Goal: Task Accomplishment & Management: Use online tool/utility

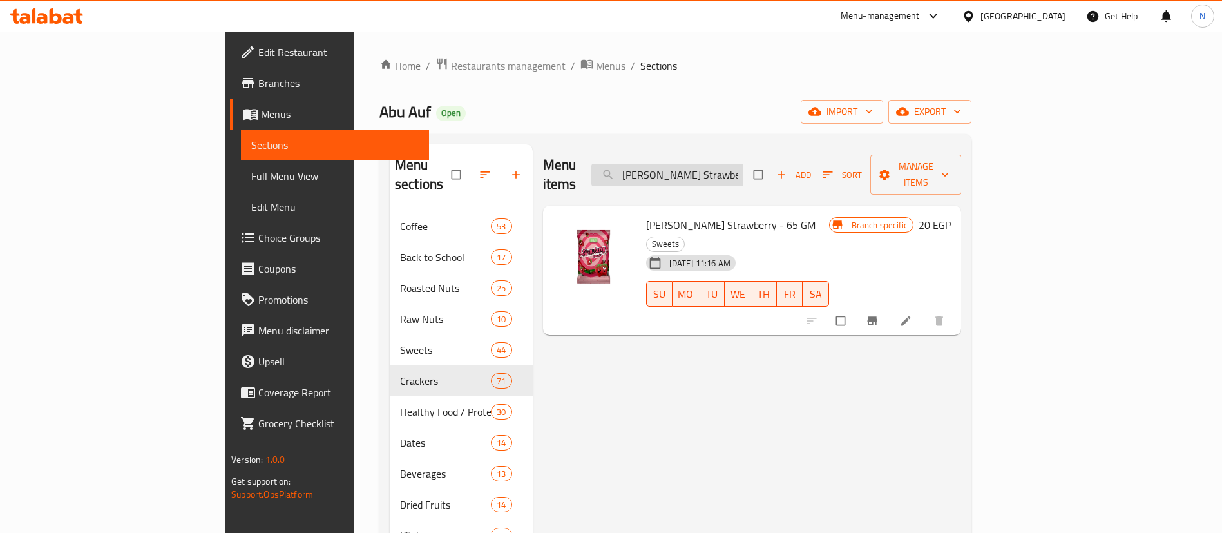
click at [743, 164] on input "[PERSON_NAME] Strawberry - 65 GM" at bounding box center [667, 175] width 152 height 23
click at [743, 164] on input "Jelly Benson Strawberry - 65 GM" at bounding box center [667, 175] width 152 height 23
paste input "Abu Auf Hazelnut Coffee - 200 Gm"
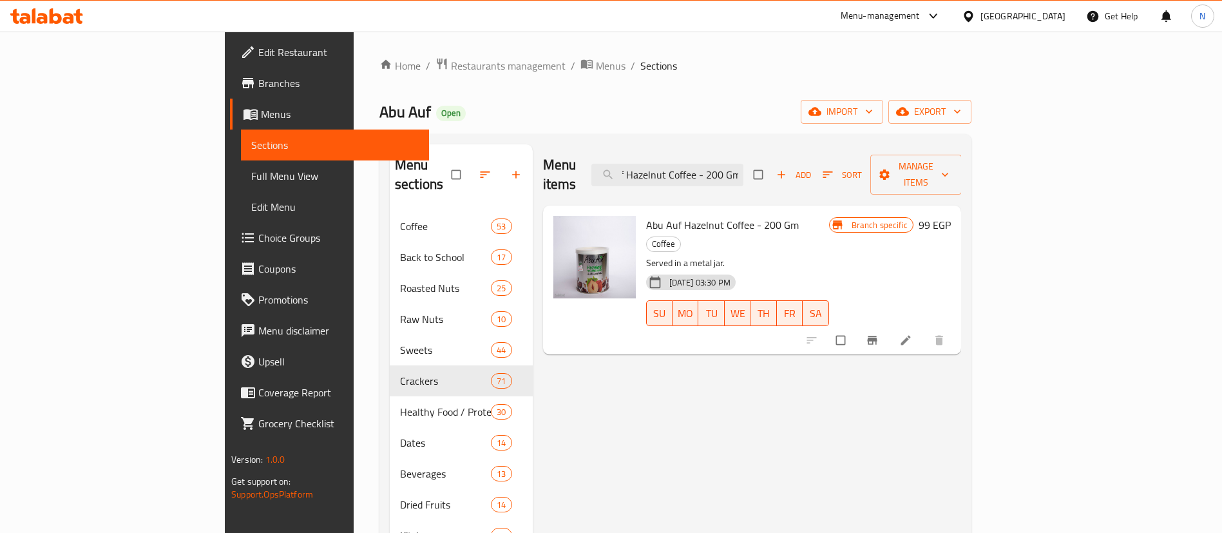
type input "Abu Auf Hazelnut Coffee - 200 Gm"
click at [564, 229] on icon "upload picture" at bounding box center [569, 234] width 11 height 10
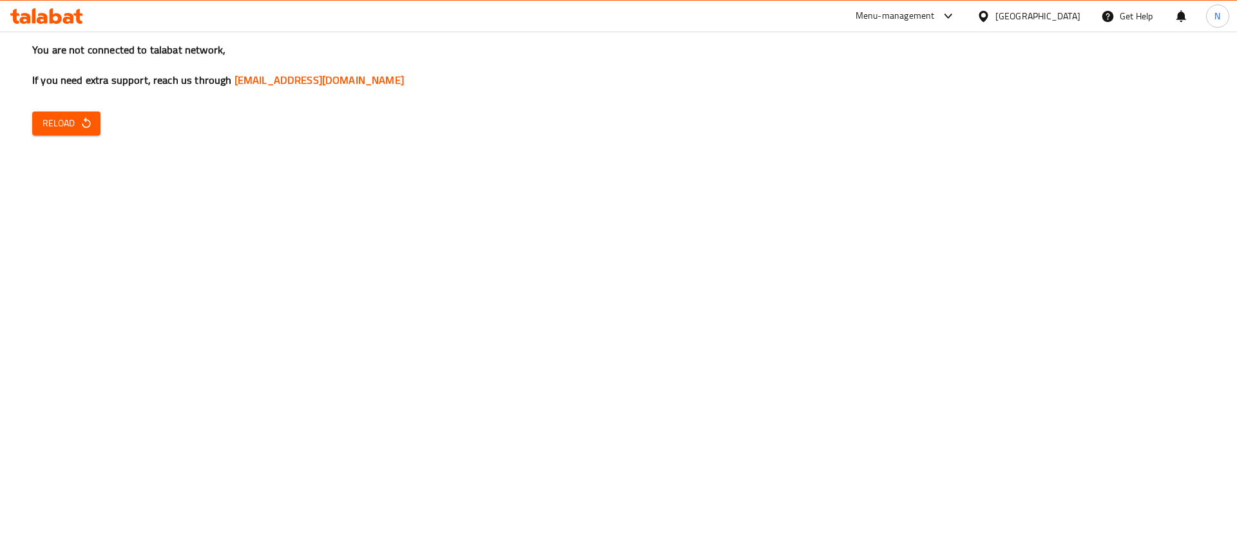
click at [1105, 398] on div "You are not connected to talabat network, If you need extra support, reach us t…" at bounding box center [618, 266] width 1237 height 533
click at [75, 110] on div "You are not connected to talabat network, If you need extra support, reach us t…" at bounding box center [618, 266] width 1237 height 533
click at [82, 125] on icon "button" at bounding box center [86, 122] width 8 height 11
click at [73, 122] on span "Reload" at bounding box center [67, 123] width 48 height 16
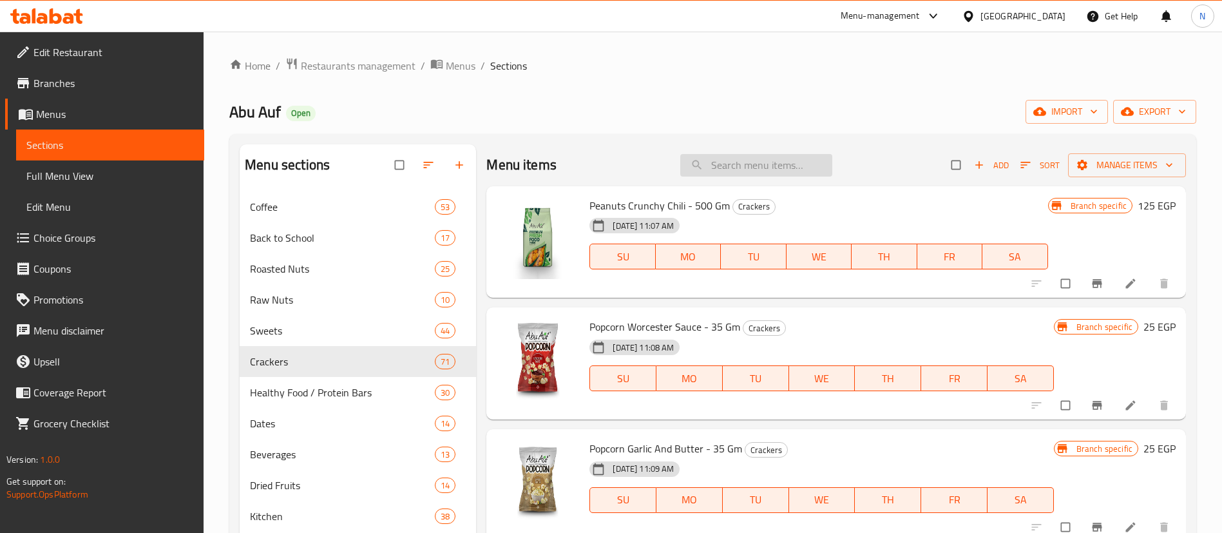
click at [717, 169] on input "search" at bounding box center [756, 165] width 152 height 23
paste input "Abu Auf Hazelnut Coffee - 200 Gm"
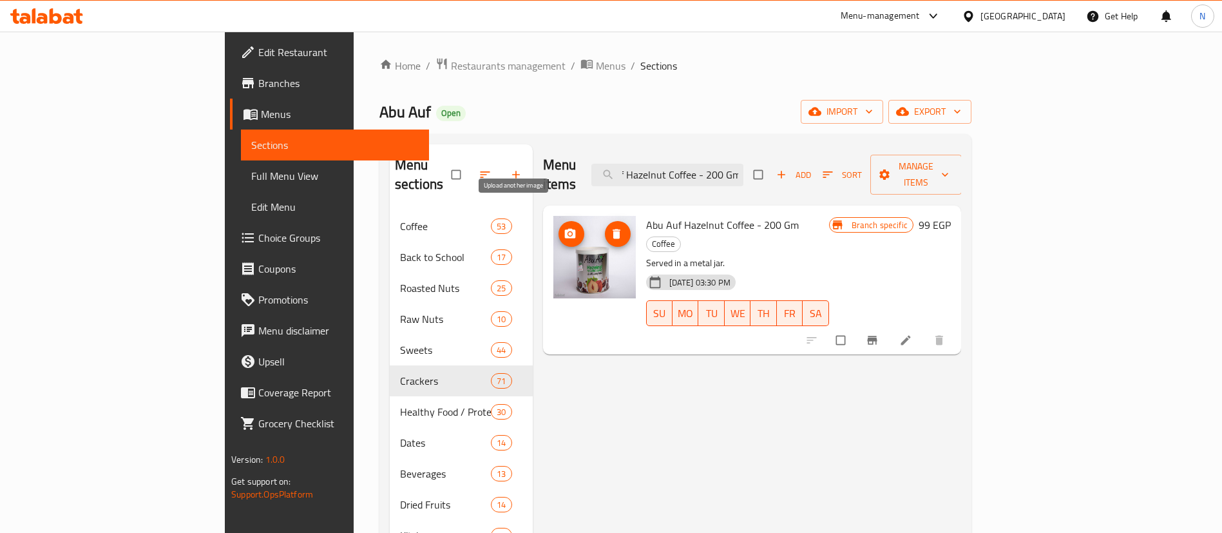
click at [564, 229] on icon "upload picture" at bounding box center [569, 234] width 11 height 10
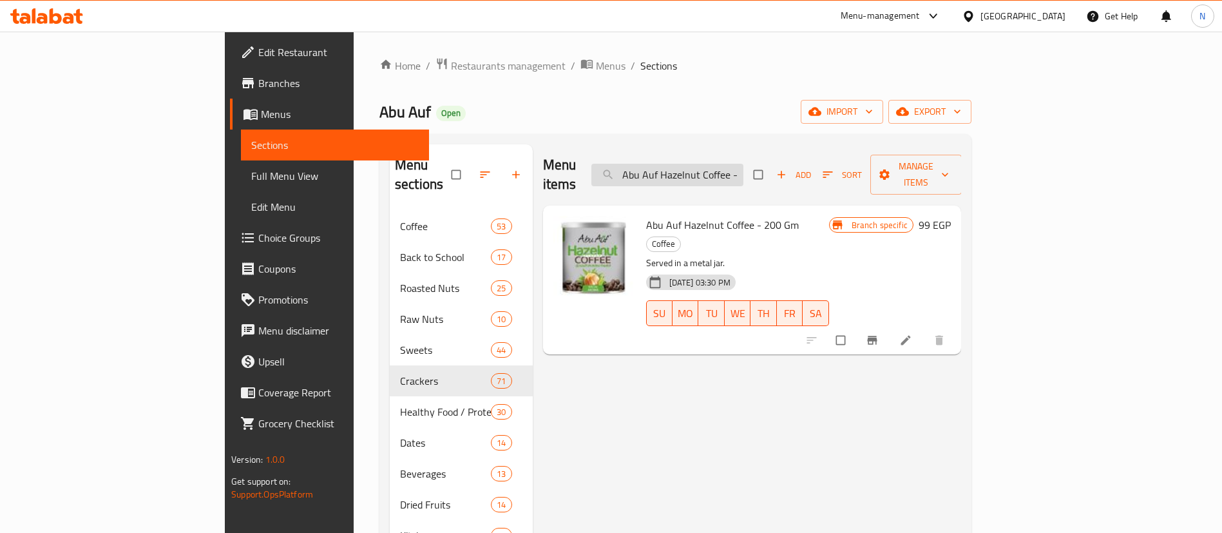
click at [743, 169] on input "Abu Auf Hazelnut Coffee - 200 Gm" at bounding box center [667, 175] width 152 height 23
click at [741, 166] on input "Abu Auf Hazelnut Coffee - 200 Gm" at bounding box center [667, 175] width 152 height 23
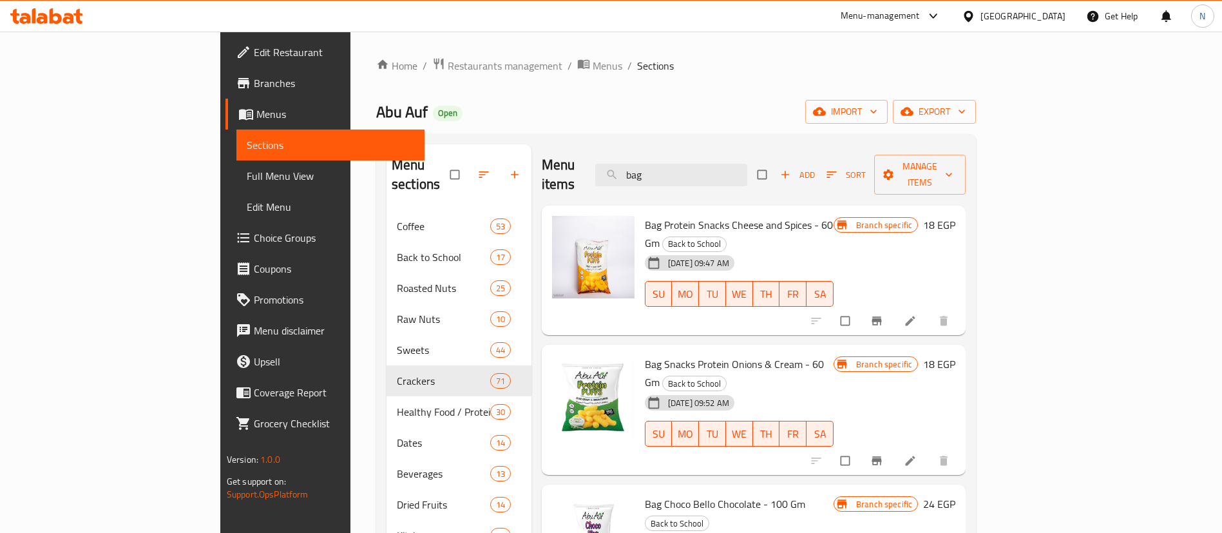
click at [702, 215] on span "Bag Protein Snacks Cheese and Spices - 60 Gm" at bounding box center [739, 233] width 188 height 37
copy h6 "Bag Protein Snacks Cheese and Spices - 60 Gm"
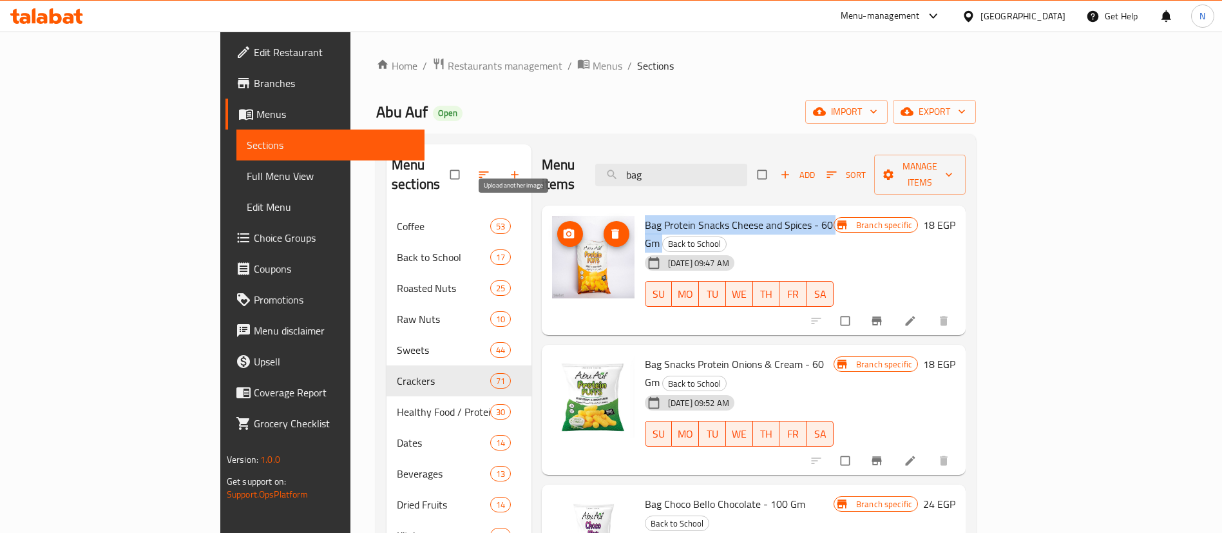
click at [563, 229] on icon "upload picture" at bounding box center [568, 234] width 11 height 10
click at [747, 164] on input "bag" at bounding box center [671, 175] width 152 height 23
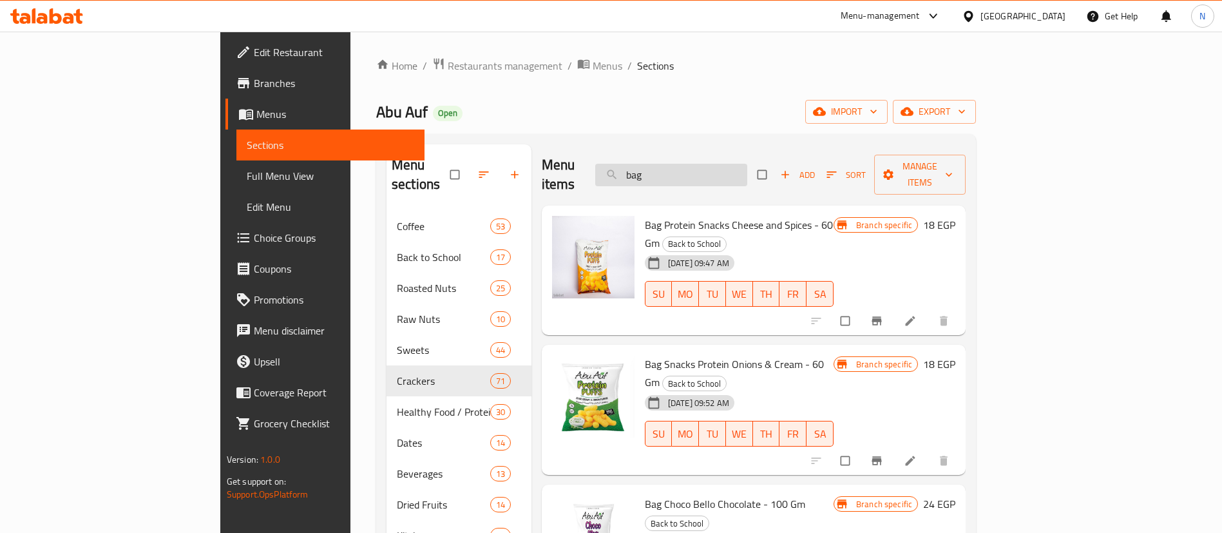
click at [747, 164] on input "bag" at bounding box center [671, 175] width 152 height 23
click at [557, 224] on button "upload picture" at bounding box center [570, 234] width 26 height 26
click at [713, 170] on input "bag" at bounding box center [671, 175] width 152 height 23
click at [747, 164] on input "bag" at bounding box center [671, 175] width 152 height 23
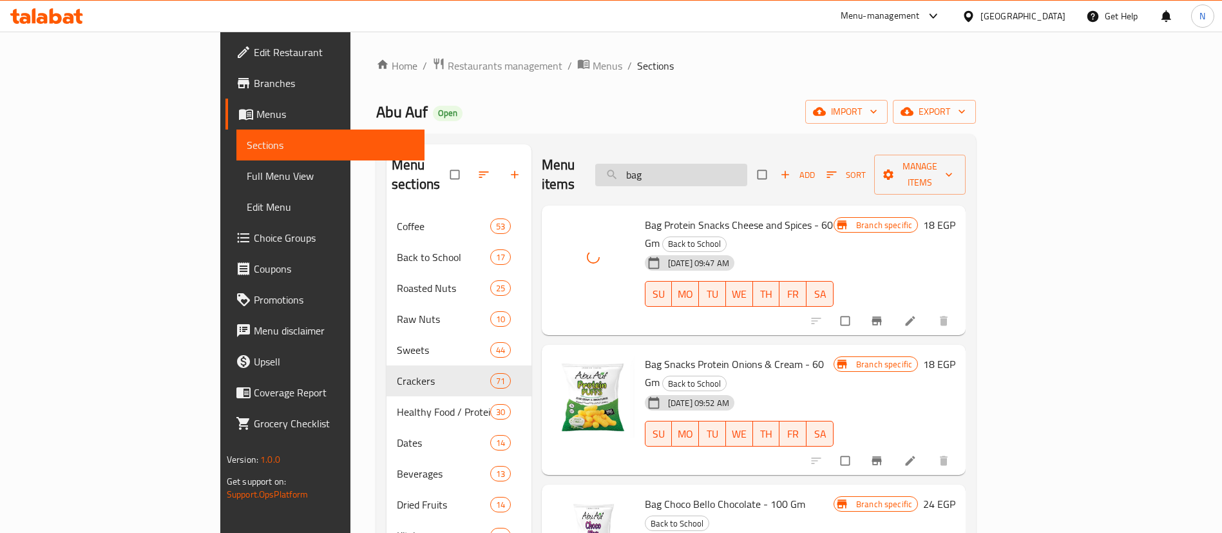
click at [747, 164] on input "bag" at bounding box center [671, 175] width 152 height 23
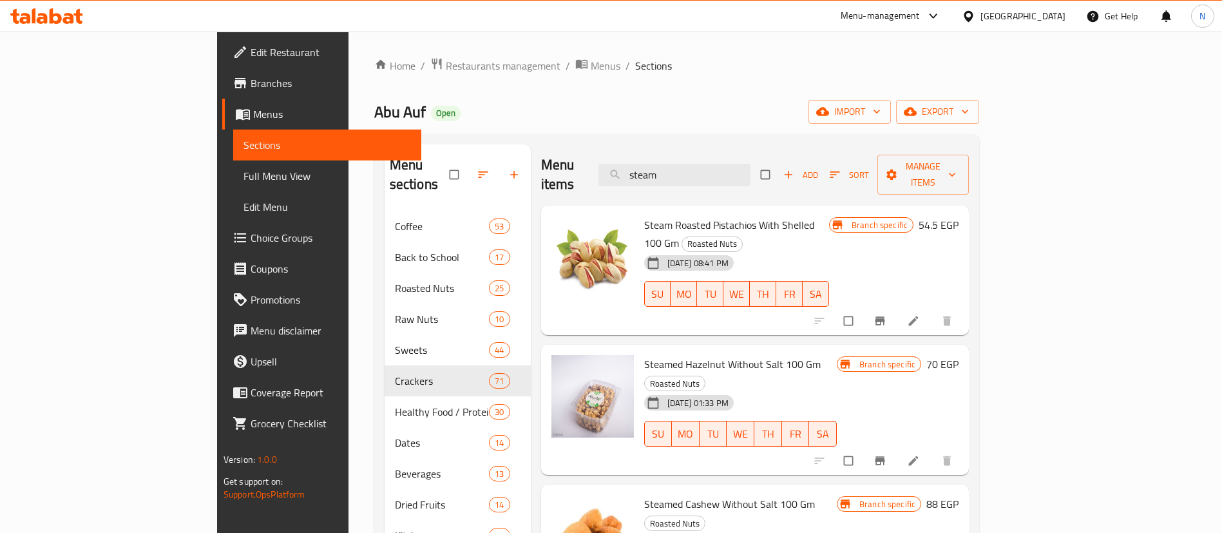
click at [722, 354] on span "Steamed Hazelnut Without Salt 100 Gm" at bounding box center [732, 363] width 177 height 19
copy h6 "Steamed Hazelnut Without Salt 100 Gm"
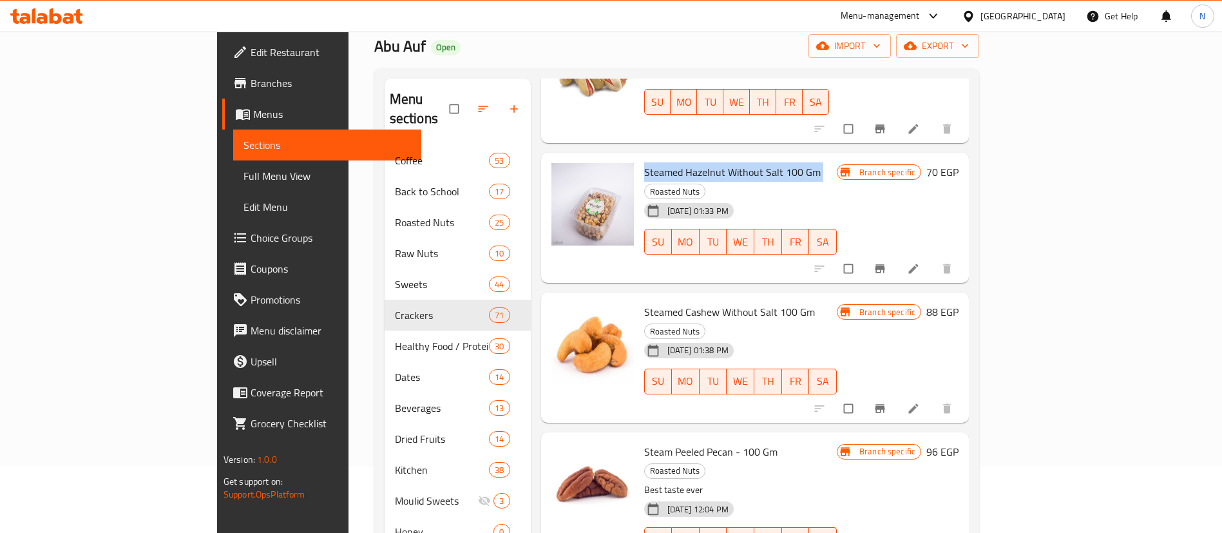
scroll to position [97, 0]
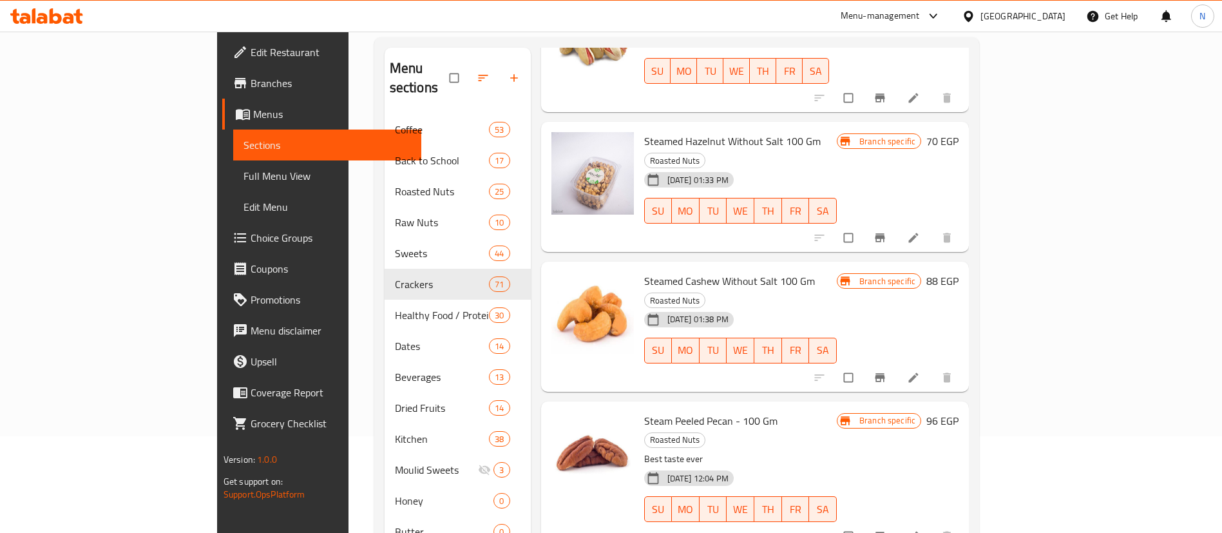
click at [842, 167] on div "18-07-2023 01:33 PM SU MO TU WE TH FR SA" at bounding box center [740, 202] width 203 height 70
click at [562, 145] on icon "upload picture" at bounding box center [567, 150] width 11 height 10
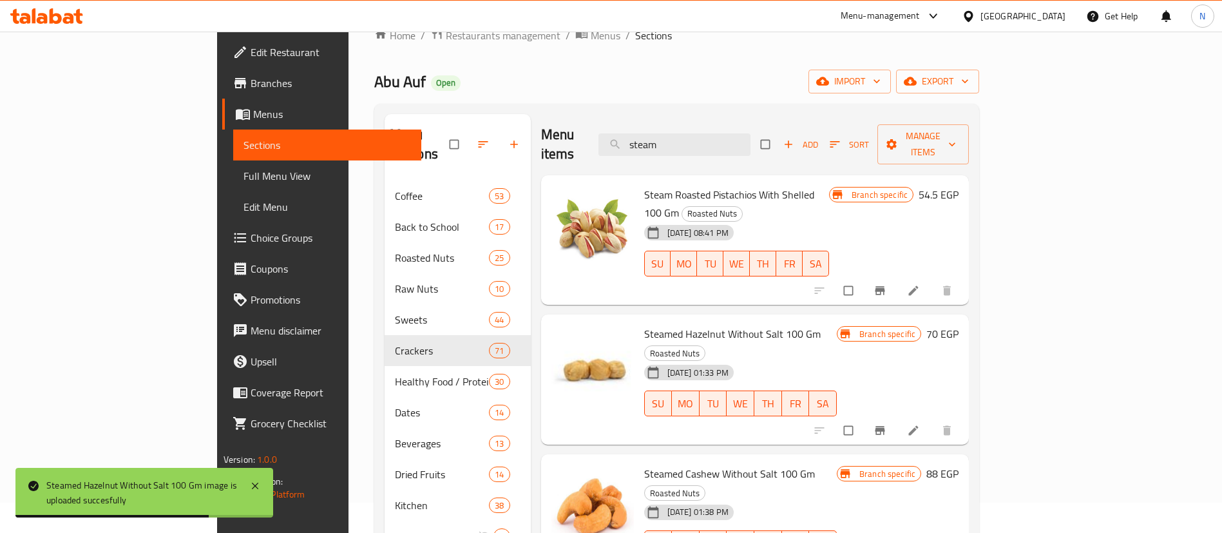
scroll to position [0, 0]
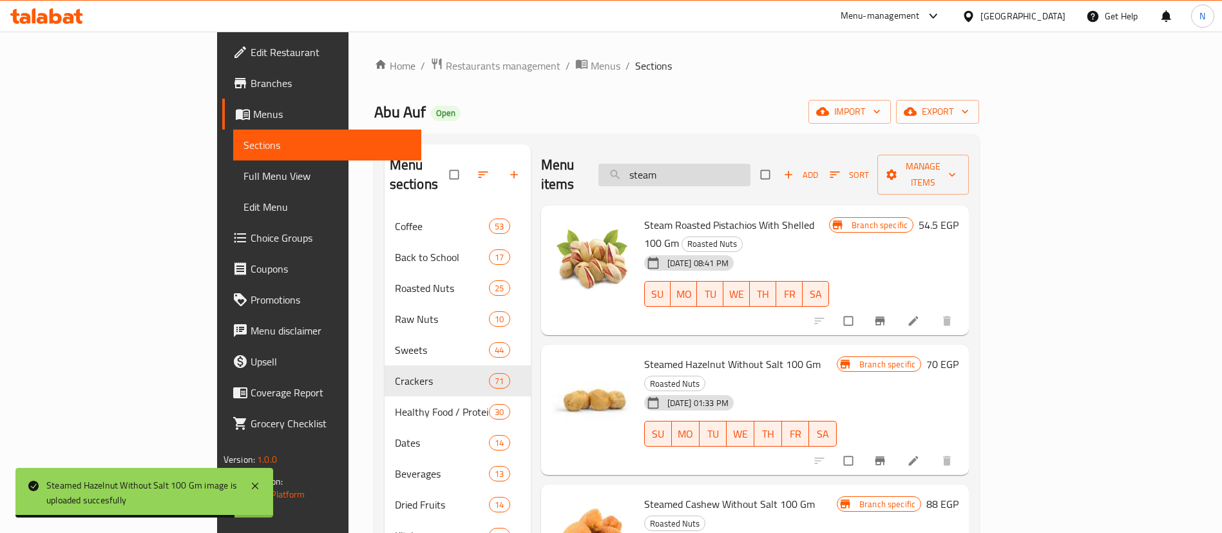
click at [751, 164] on input "steam" at bounding box center [675, 175] width 152 height 23
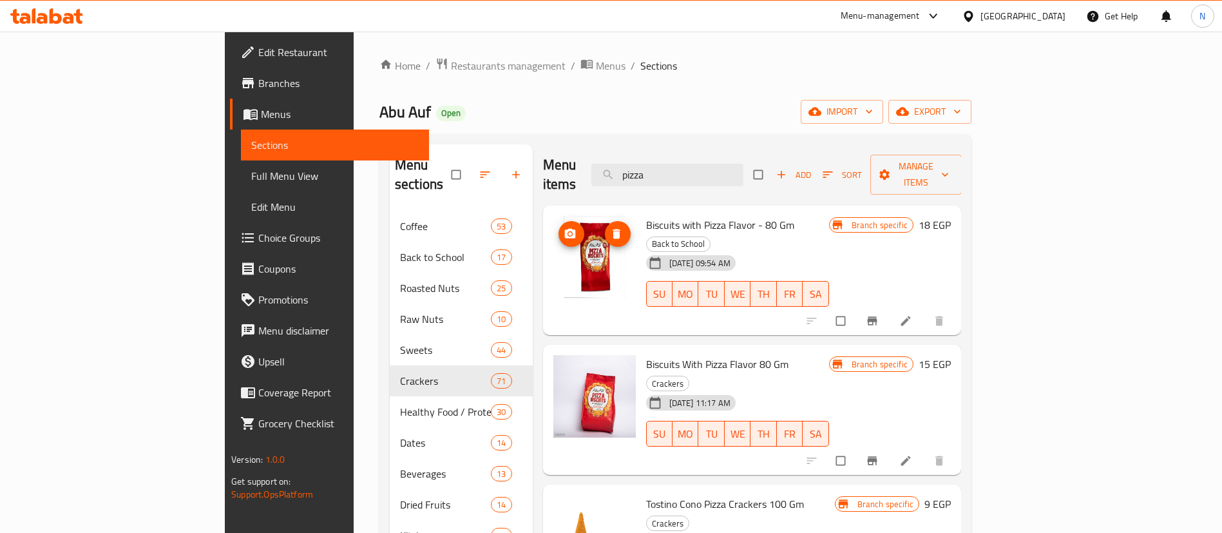
click at [553, 251] on img at bounding box center [594, 257] width 82 height 82
click at [559, 367] on span "upload picture" at bounding box center [572, 373] width 26 height 13
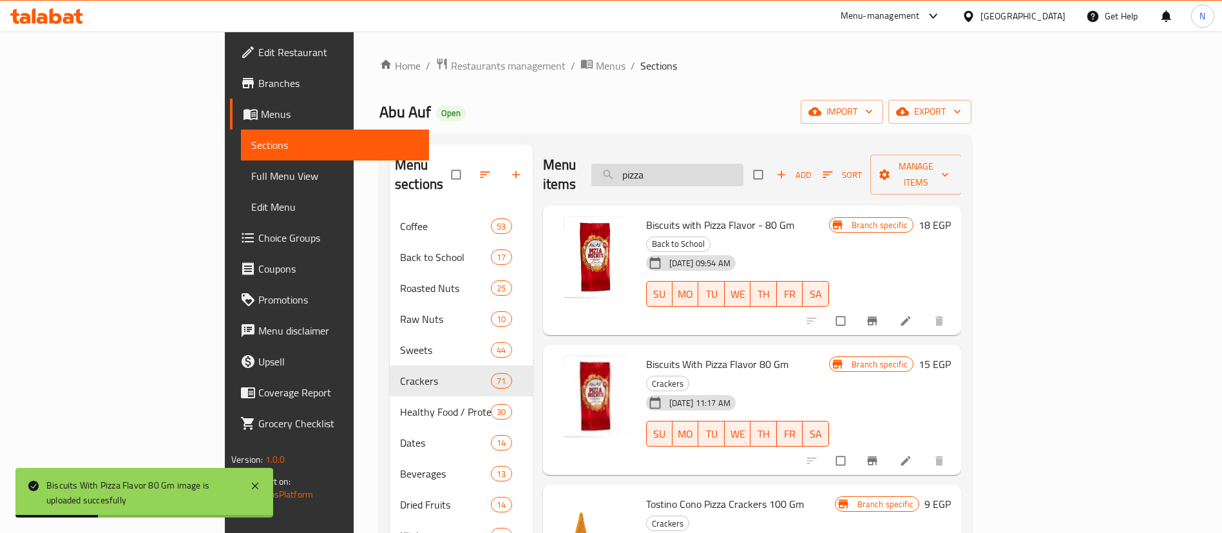
click at [726, 176] on input "pizza" at bounding box center [667, 175] width 152 height 23
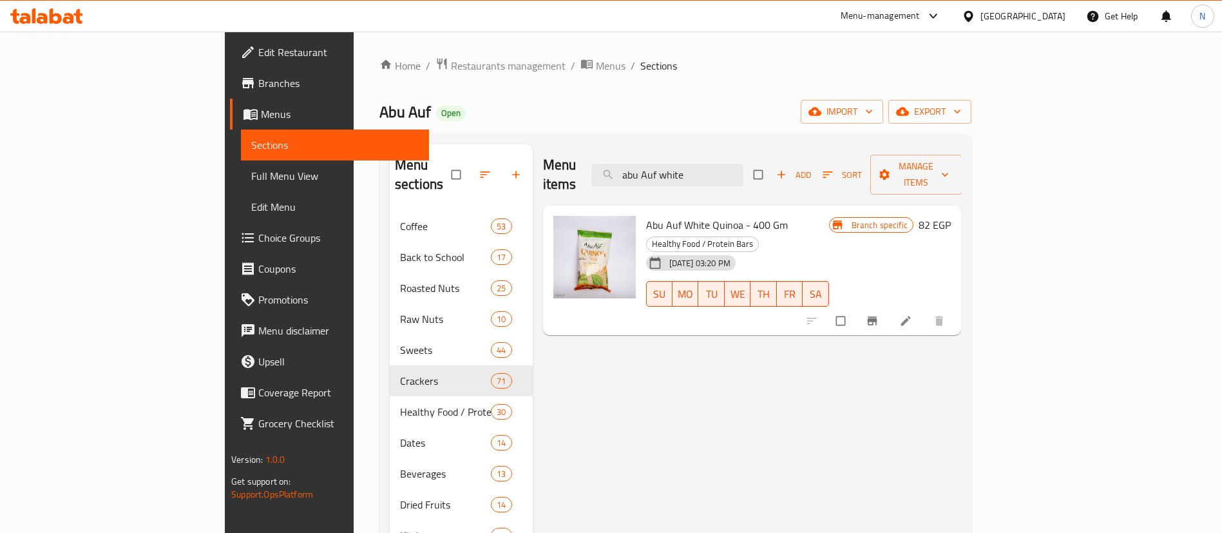
click at [684, 215] on span "Abu Auf White Quinoa - 400 Gm" at bounding box center [717, 224] width 142 height 19
copy h6 "Abu Auf White Quinoa - 400 Gm"
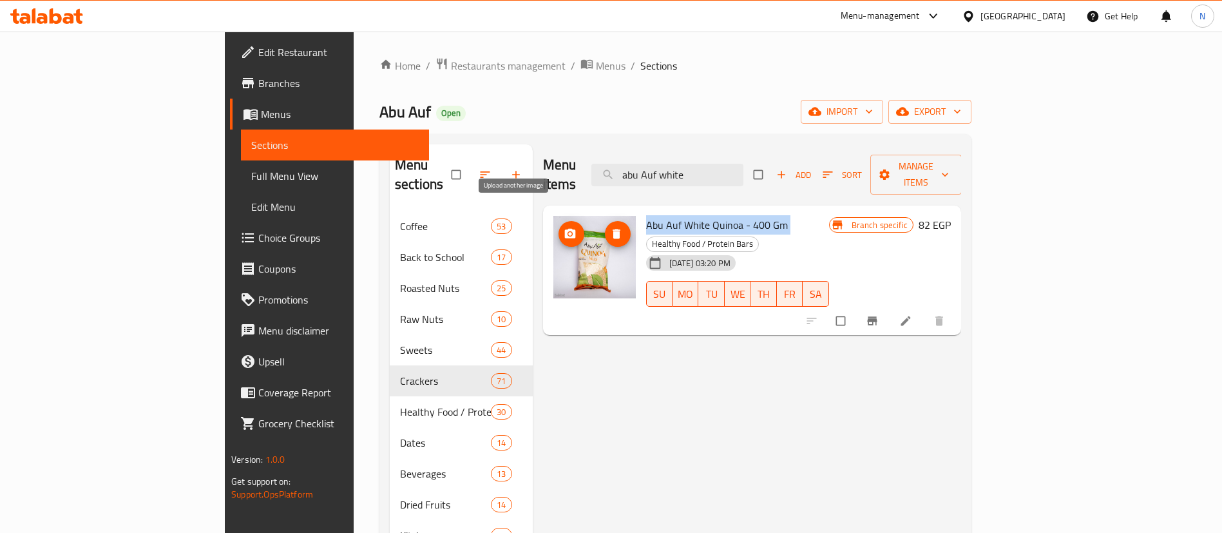
click at [568, 232] on circle "upload picture" at bounding box center [569, 233] width 3 height 3
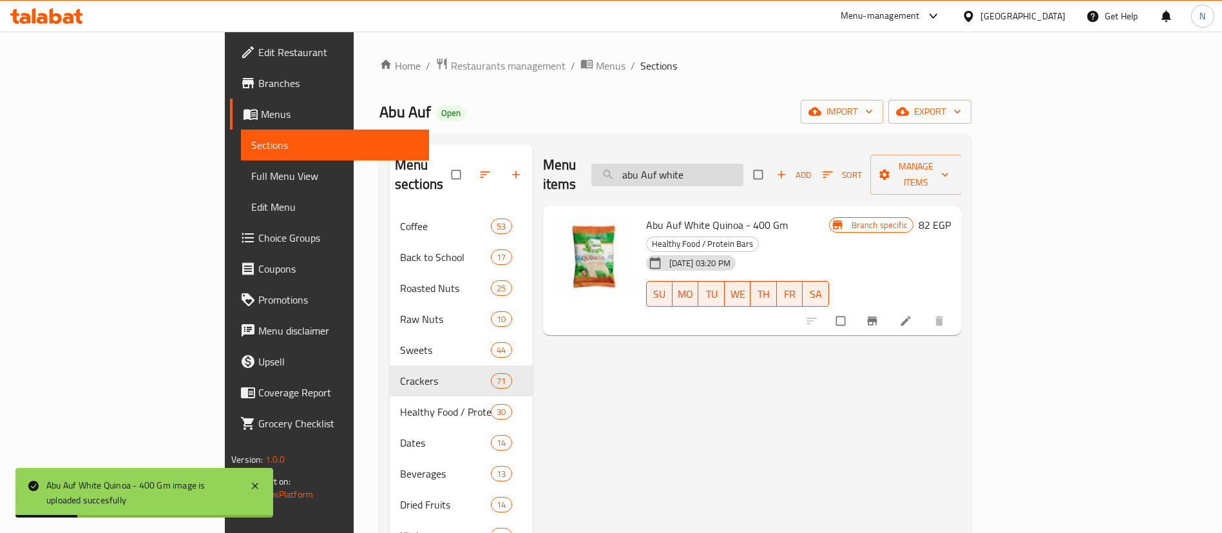
click at [723, 165] on input "abu Auf white" at bounding box center [667, 175] width 152 height 23
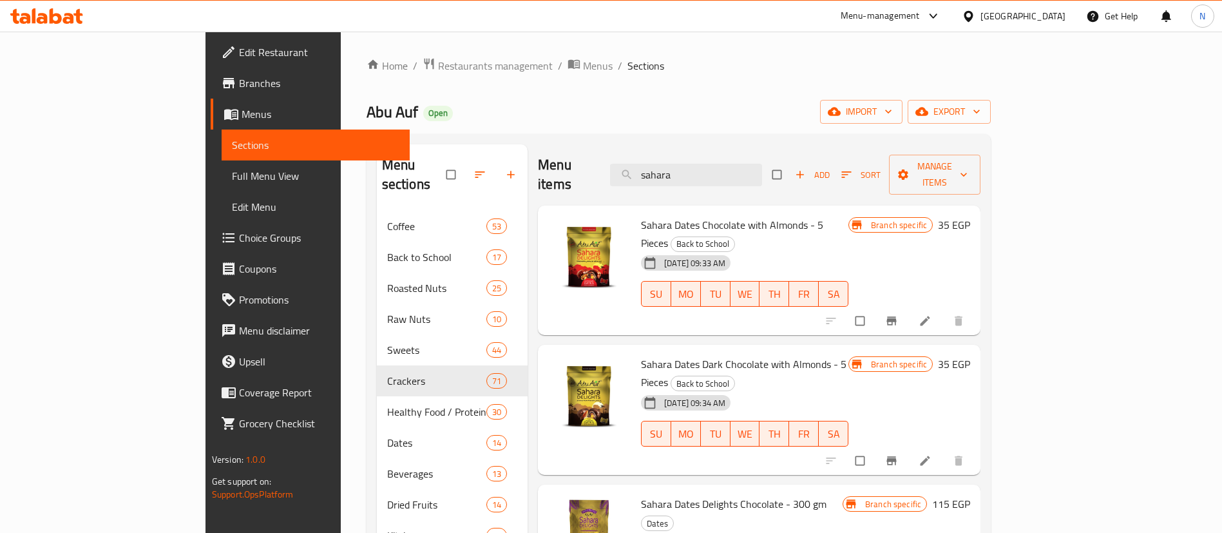
type input "sahara"
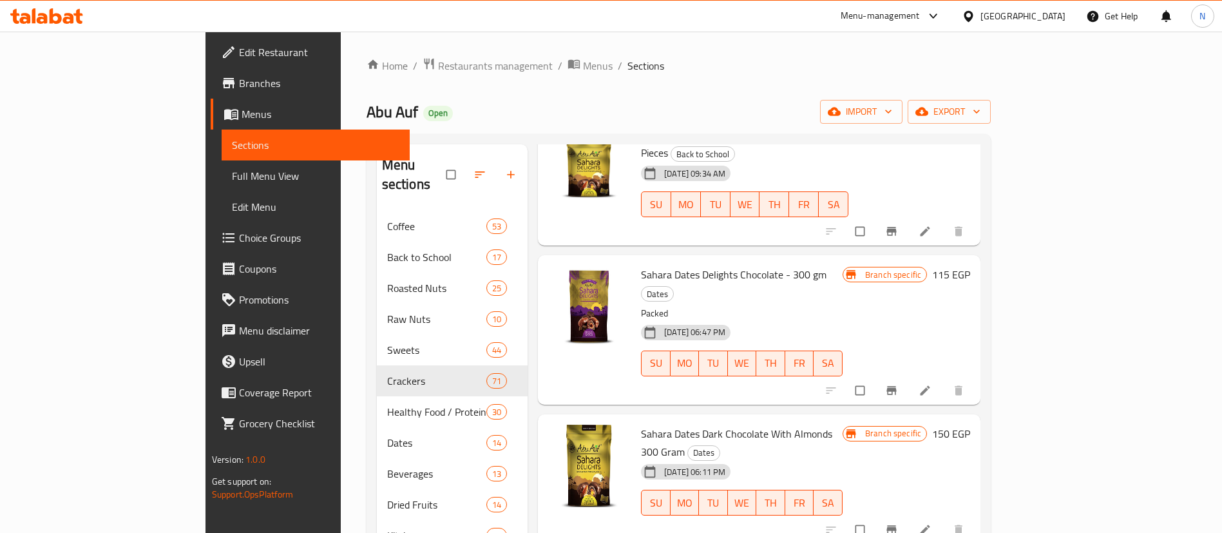
scroll to position [290, 0]
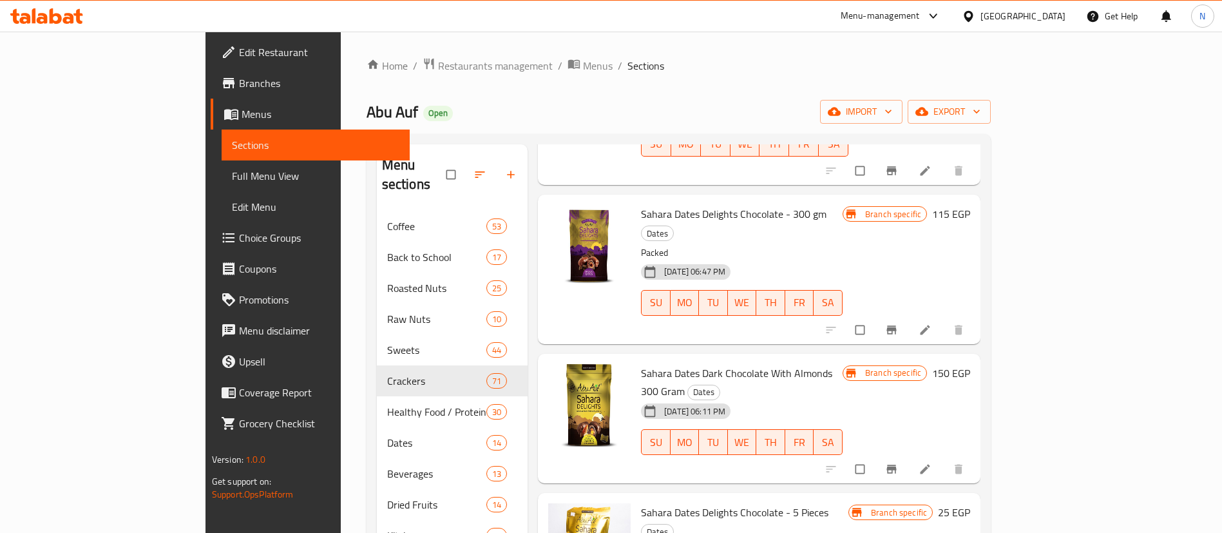
click at [740, 503] on span "Sahara Dates Delights Chocolate - 5 Pieces" at bounding box center [734, 512] width 187 height 19
copy h6 "Sahara Dates Delights Chocolate - 5 Pieces"
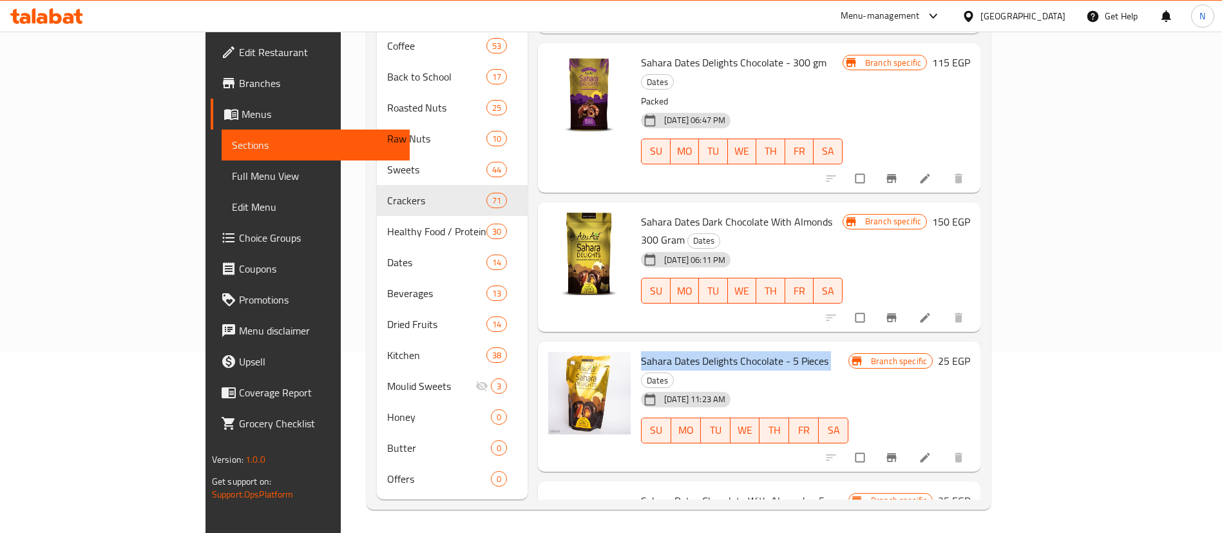
scroll to position [233, 0]
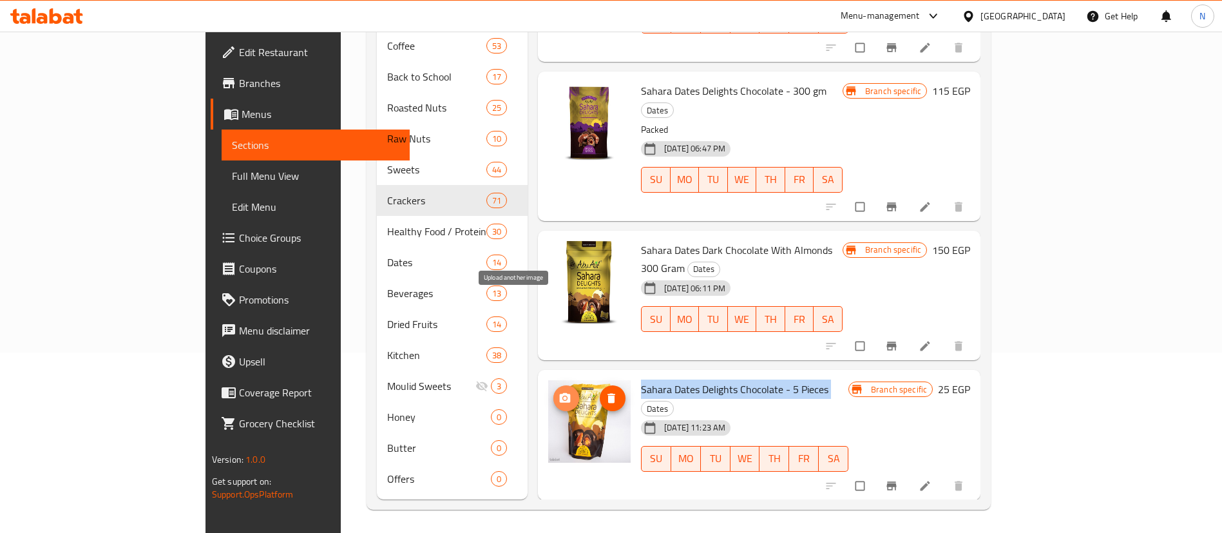
click at [559, 392] on icon "upload picture" at bounding box center [565, 398] width 13 height 13
